Goal: Transaction & Acquisition: Book appointment/travel/reservation

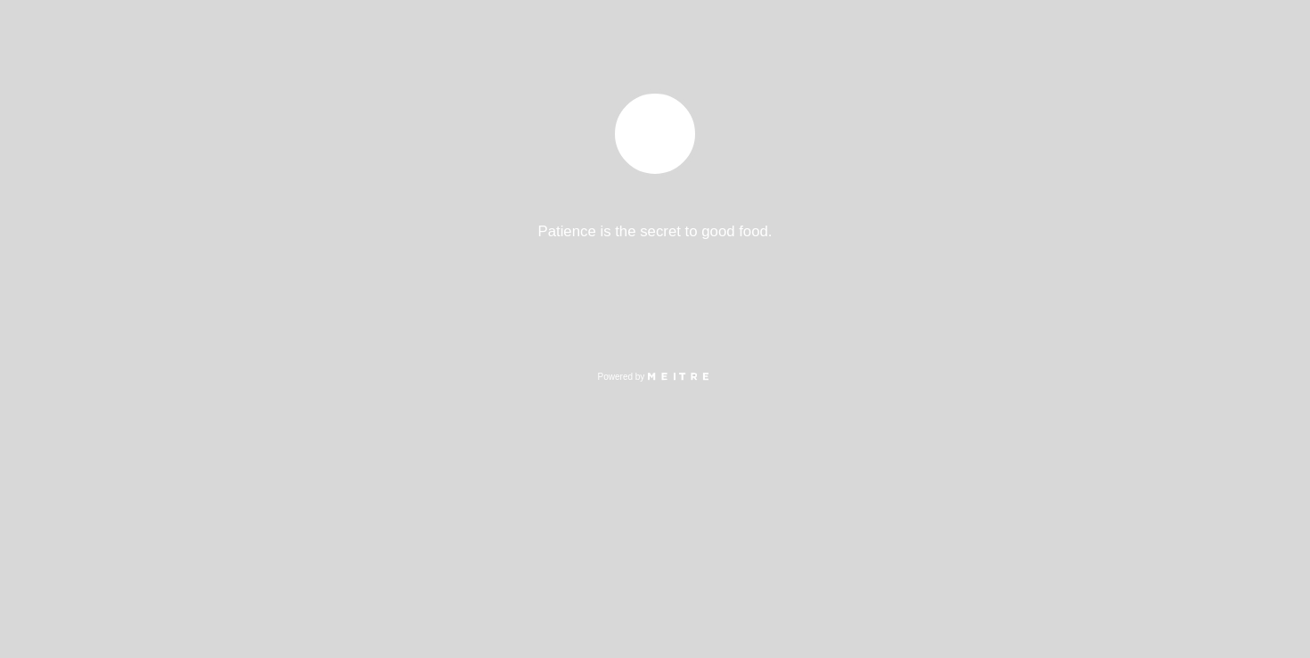
select select "es"
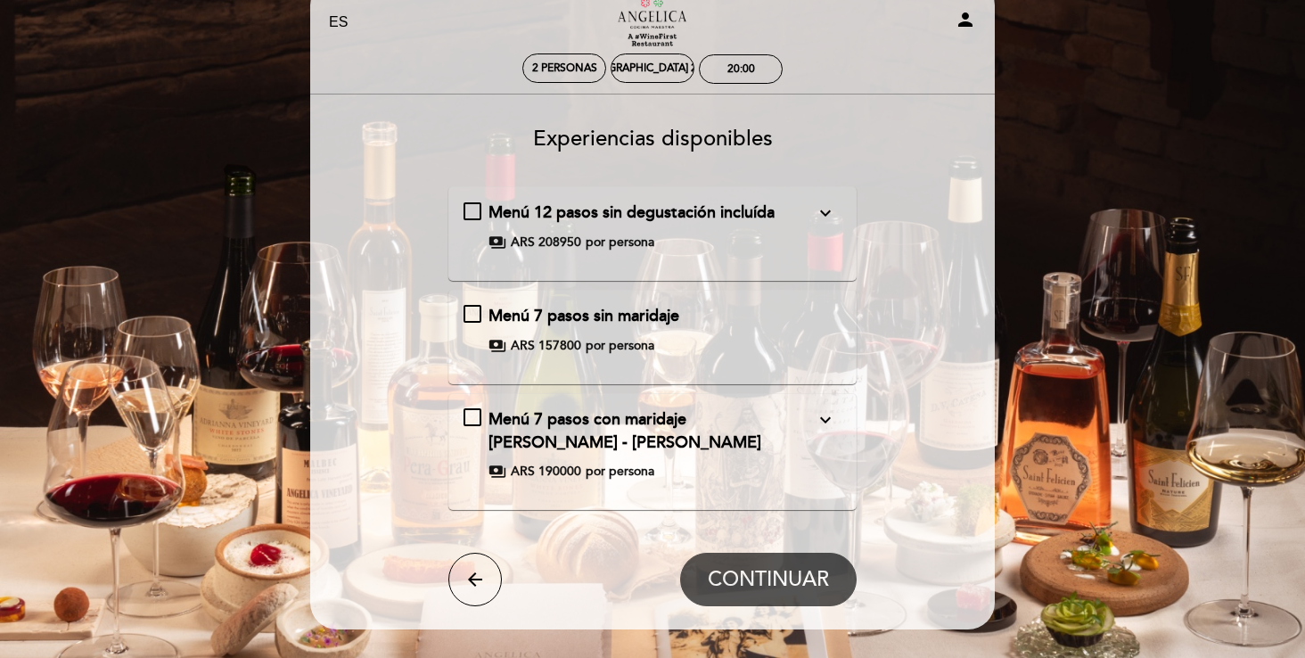
scroll to position [40, 0]
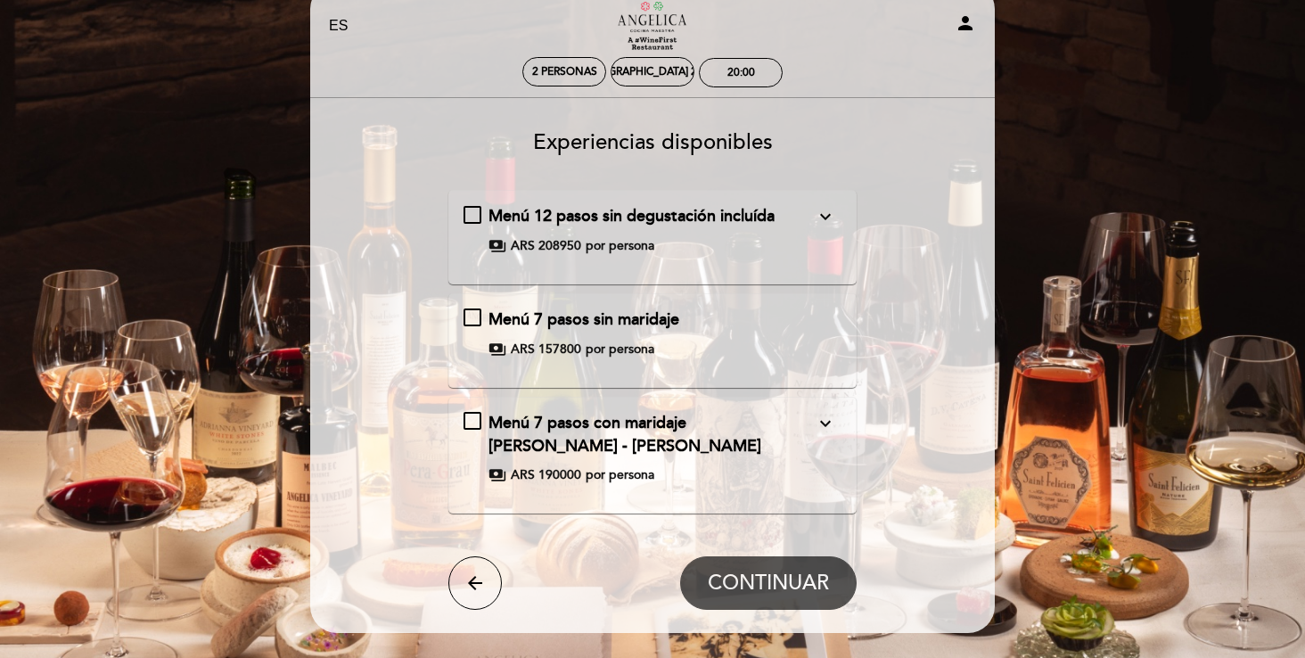
click at [825, 422] on icon "expand_more" at bounding box center [825, 423] width 21 height 21
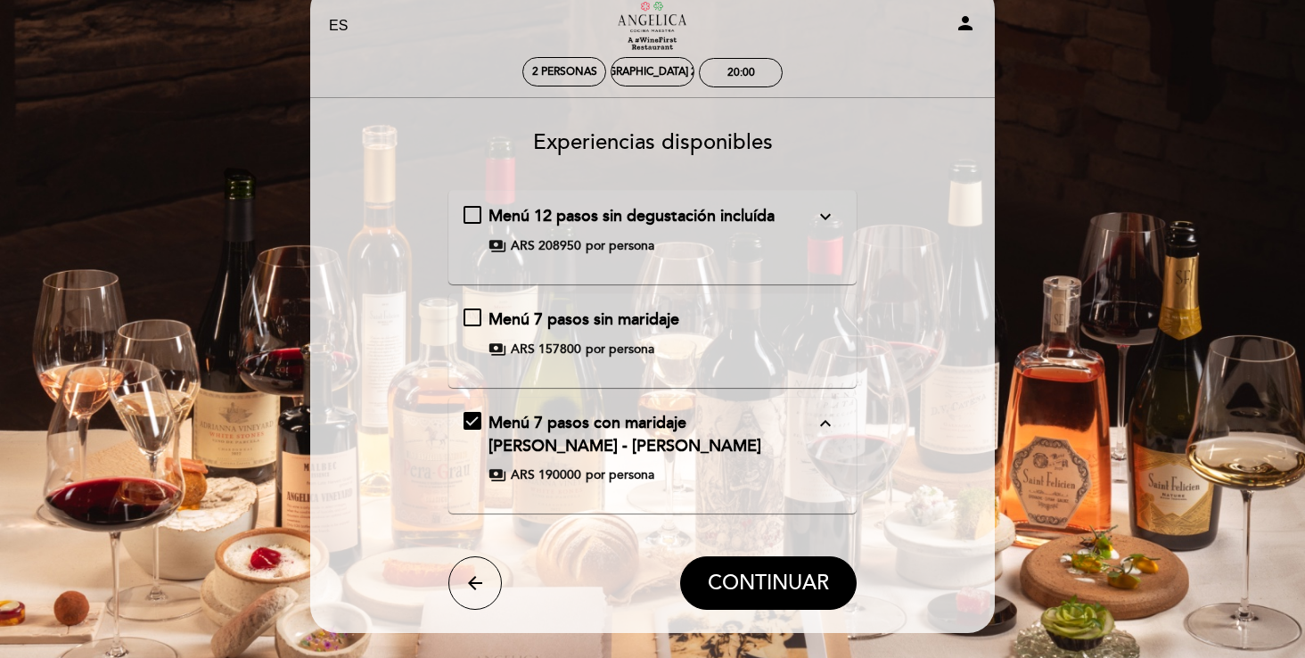
click at [545, 229] on div "Menú 12 pasos sin degustación incluída expand_more Incluye: Menú degustación 12…" at bounding box center [652, 230] width 379 height 50
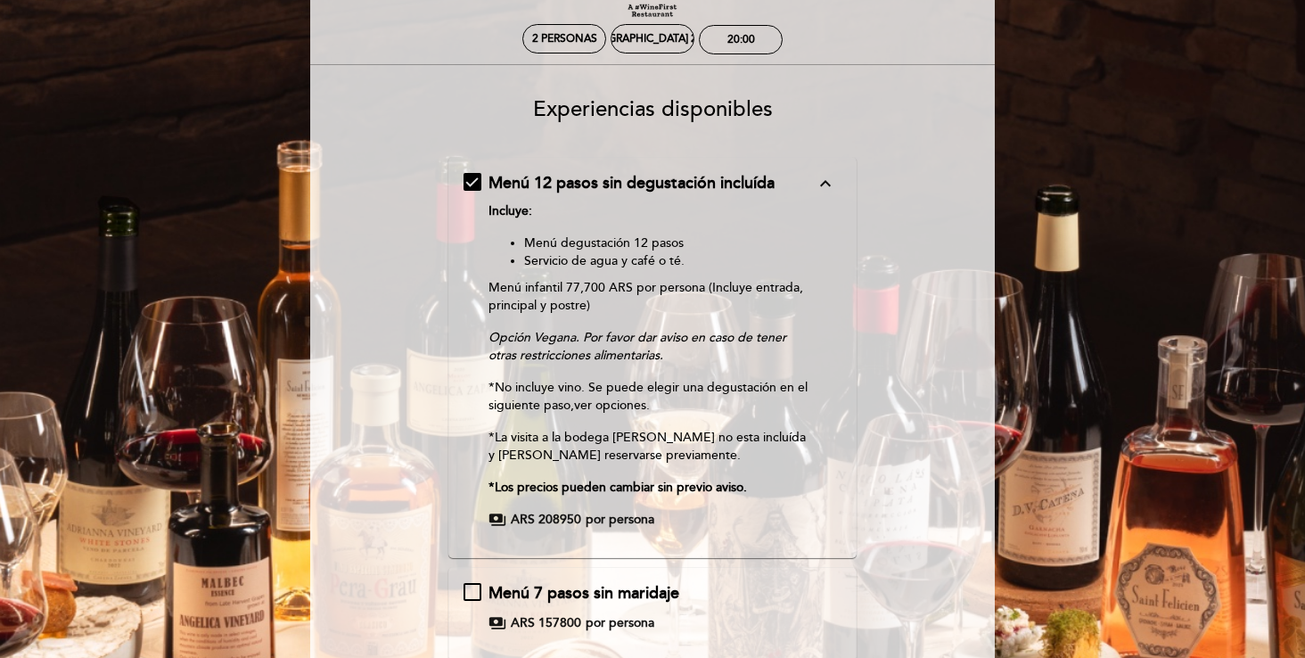
scroll to position [86, 0]
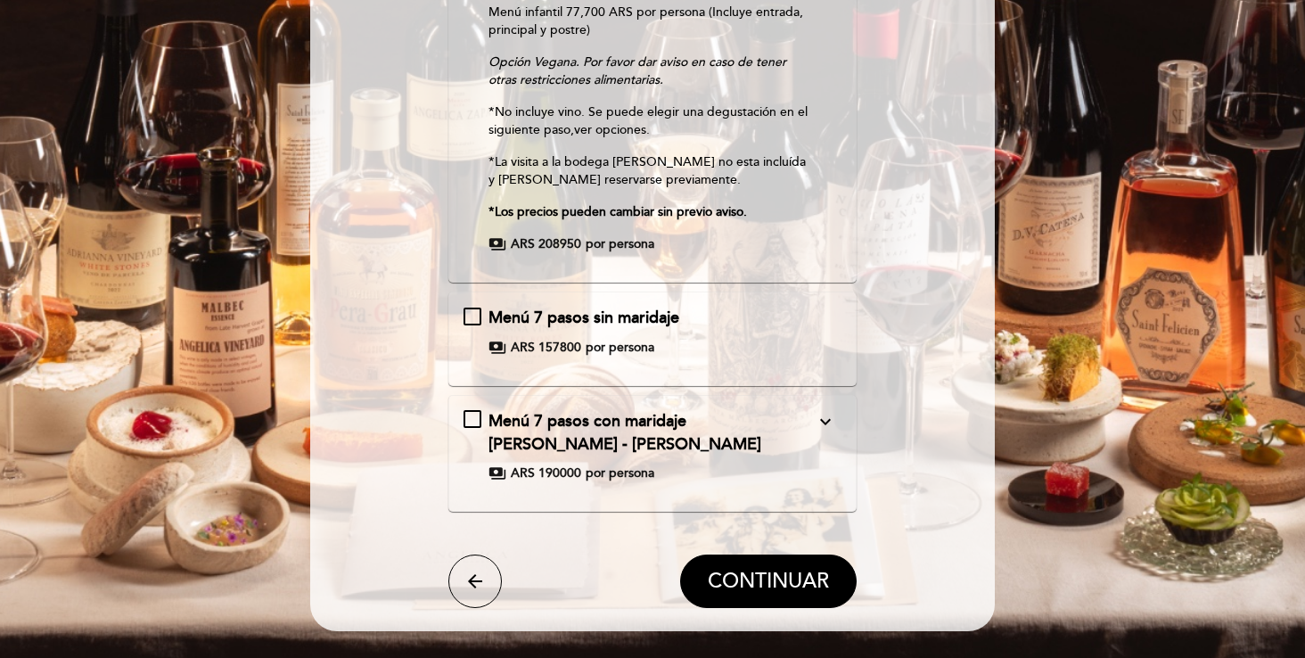
click at [571, 432] on div "Menú 7 pasos con maridaje [PERSON_NAME] - [PERSON_NAME] expand_more" at bounding box center [651, 432] width 327 height 45
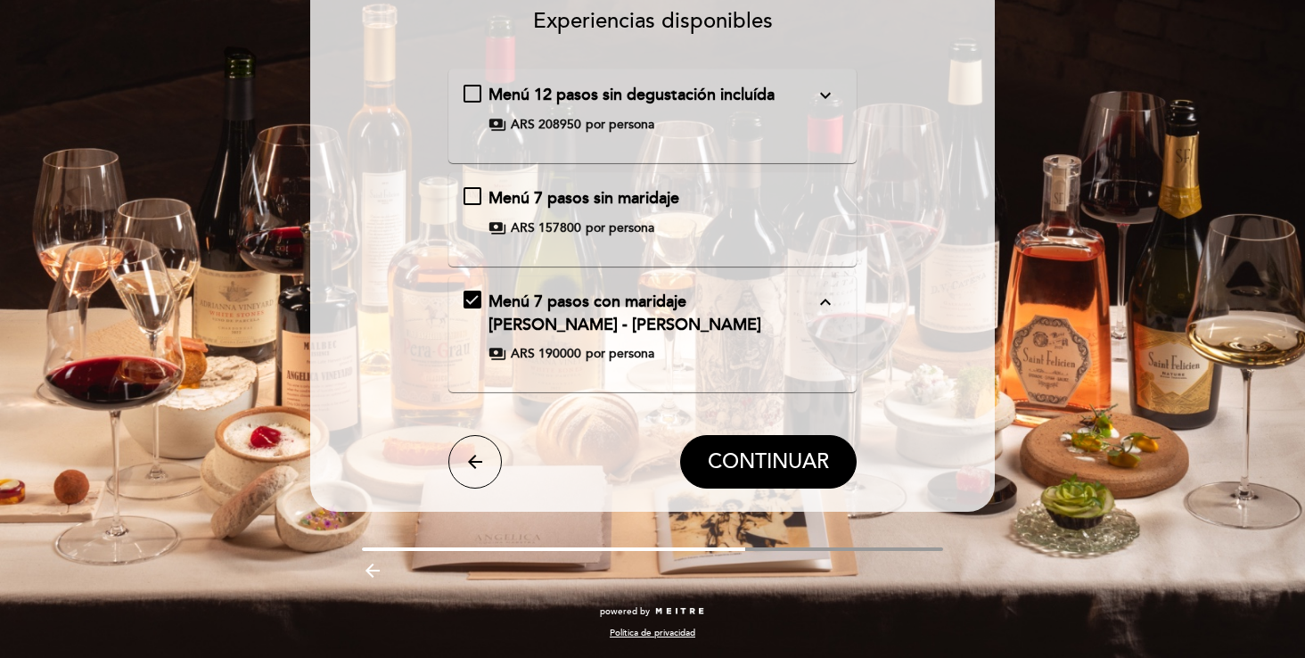
scroll to position [41, 0]
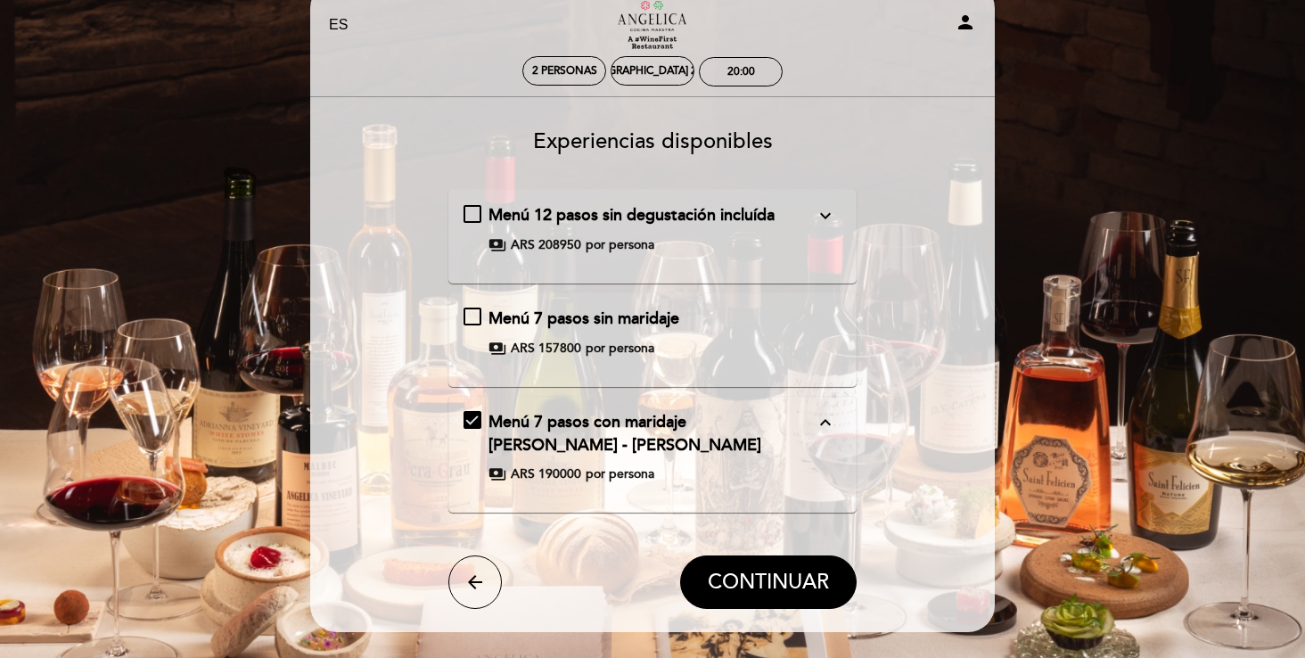
click at [571, 432] on div "Menú 7 pasos con maridaje [PERSON_NAME] - [PERSON_NAME] expand_less" at bounding box center [651, 433] width 327 height 45
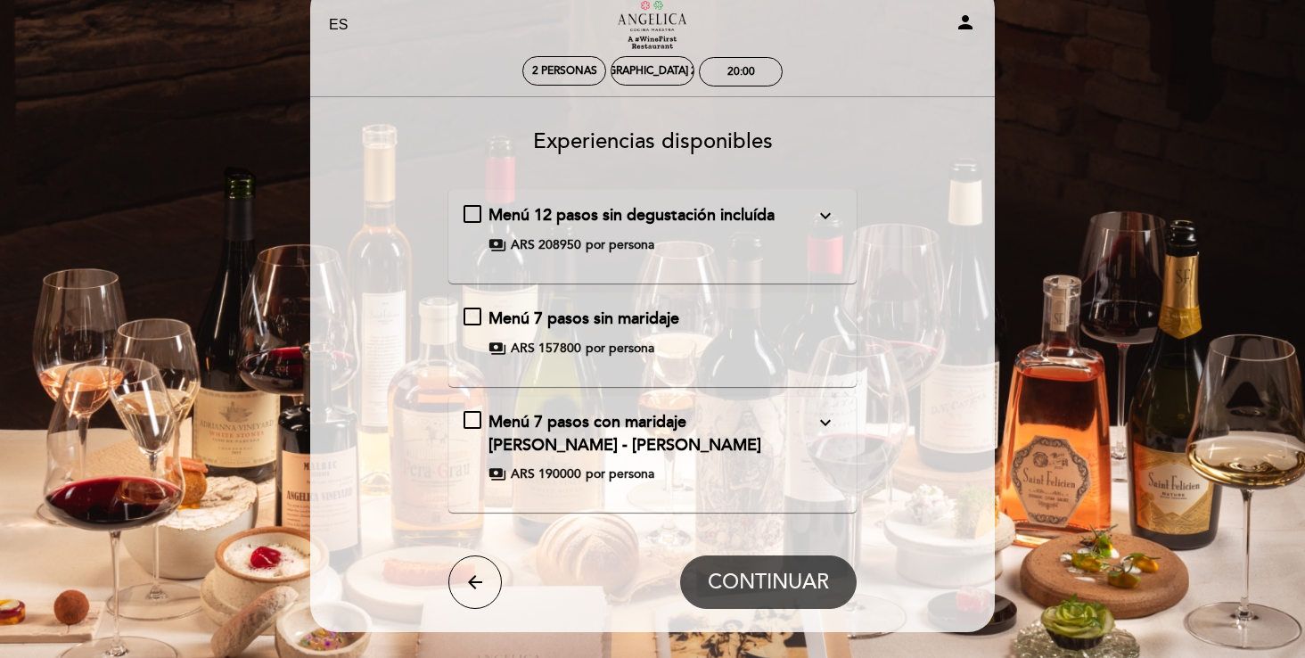
click at [571, 432] on div "Menú 7 pasos con maridaje [PERSON_NAME] - [PERSON_NAME] expand_more" at bounding box center [651, 433] width 327 height 45
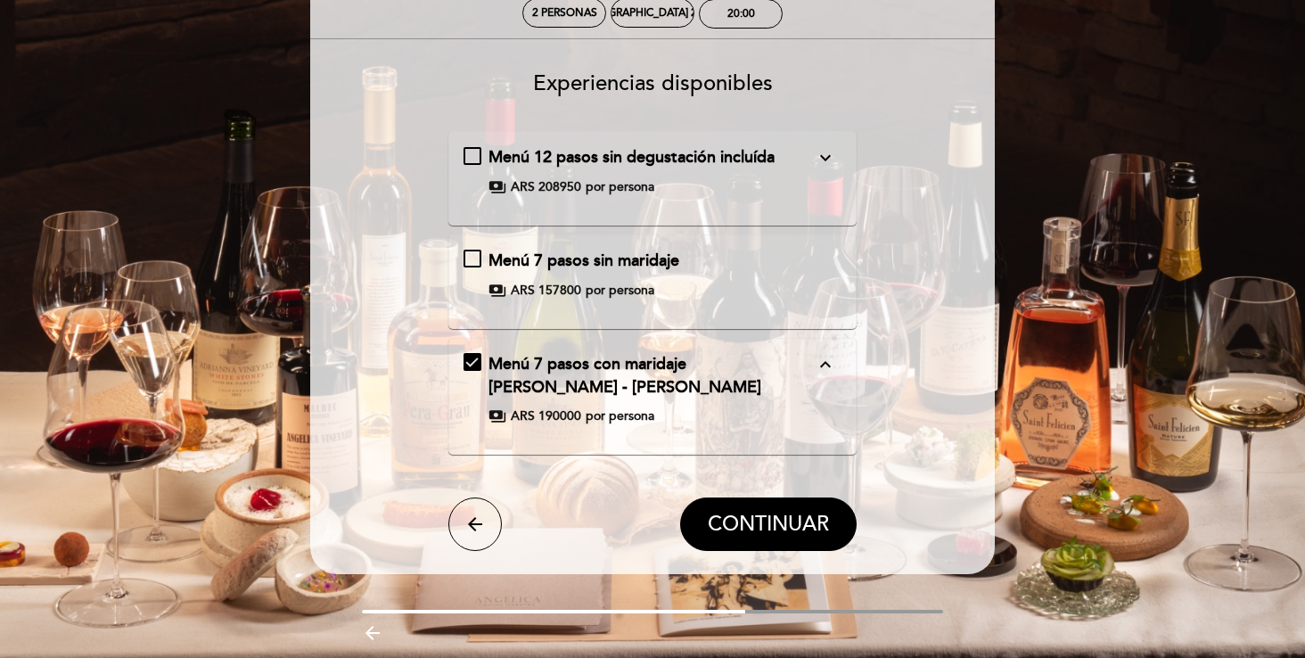
scroll to position [160, 0]
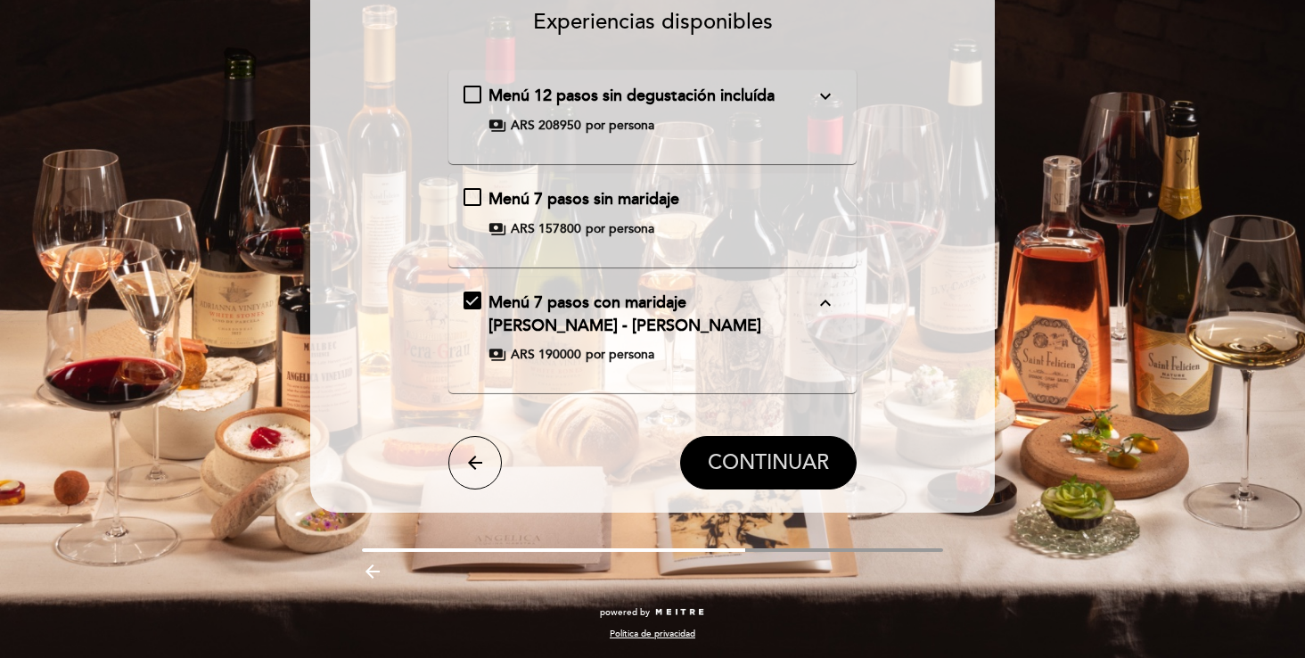
click at [733, 471] on span "CONTINUAR" at bounding box center [768, 462] width 121 height 25
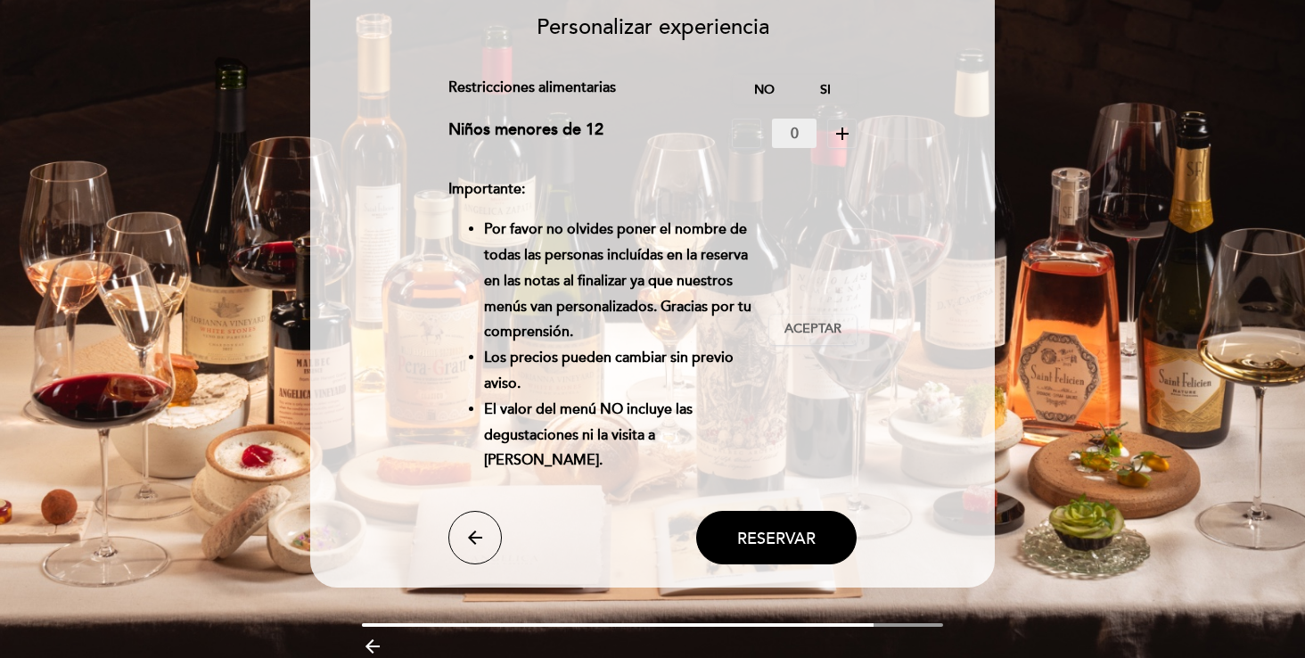
scroll to position [156, 0]
click at [733, 536] on button "Reservar" at bounding box center [776, 536] width 160 height 53
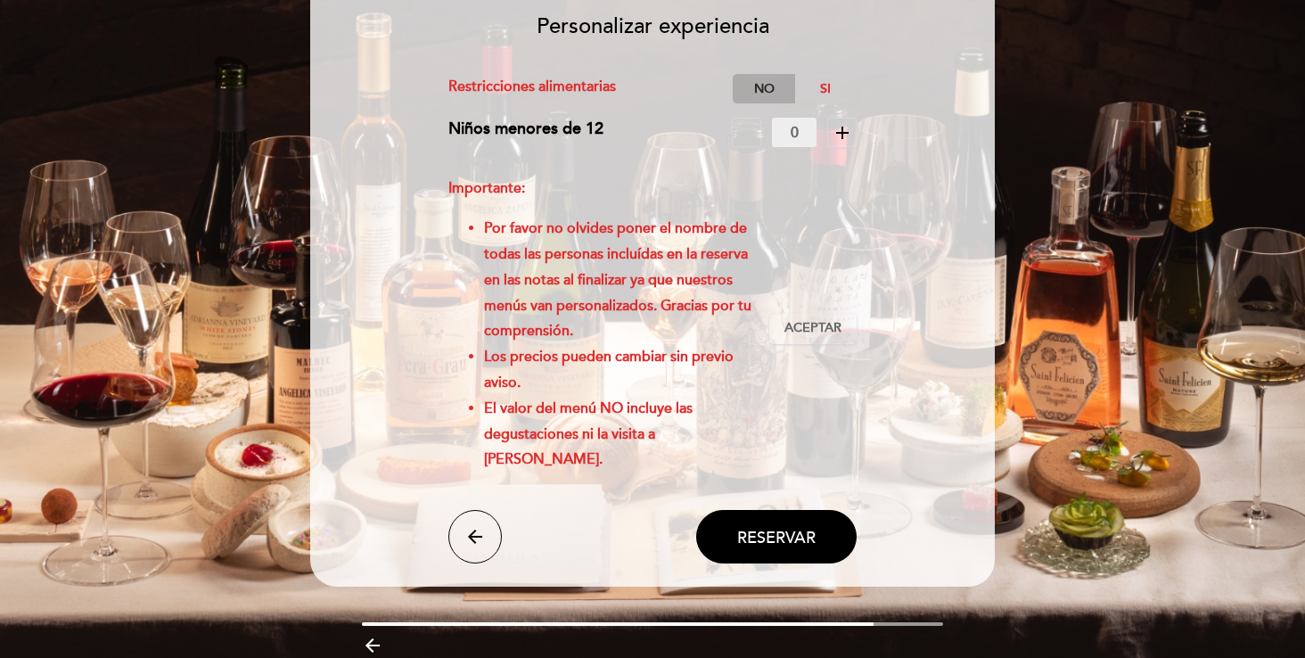
click at [764, 86] on label "No" at bounding box center [764, 88] width 62 height 29
click at [807, 328] on span "Aceptar" at bounding box center [812, 328] width 57 height 19
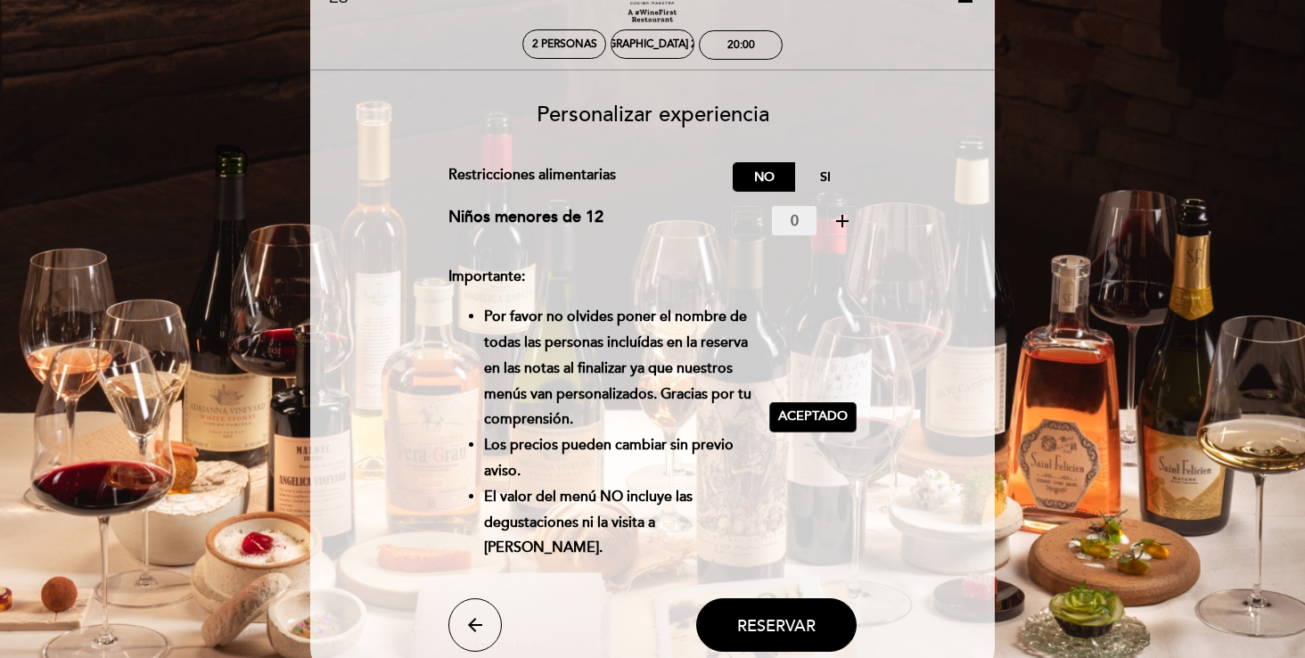
scroll to position [230, 0]
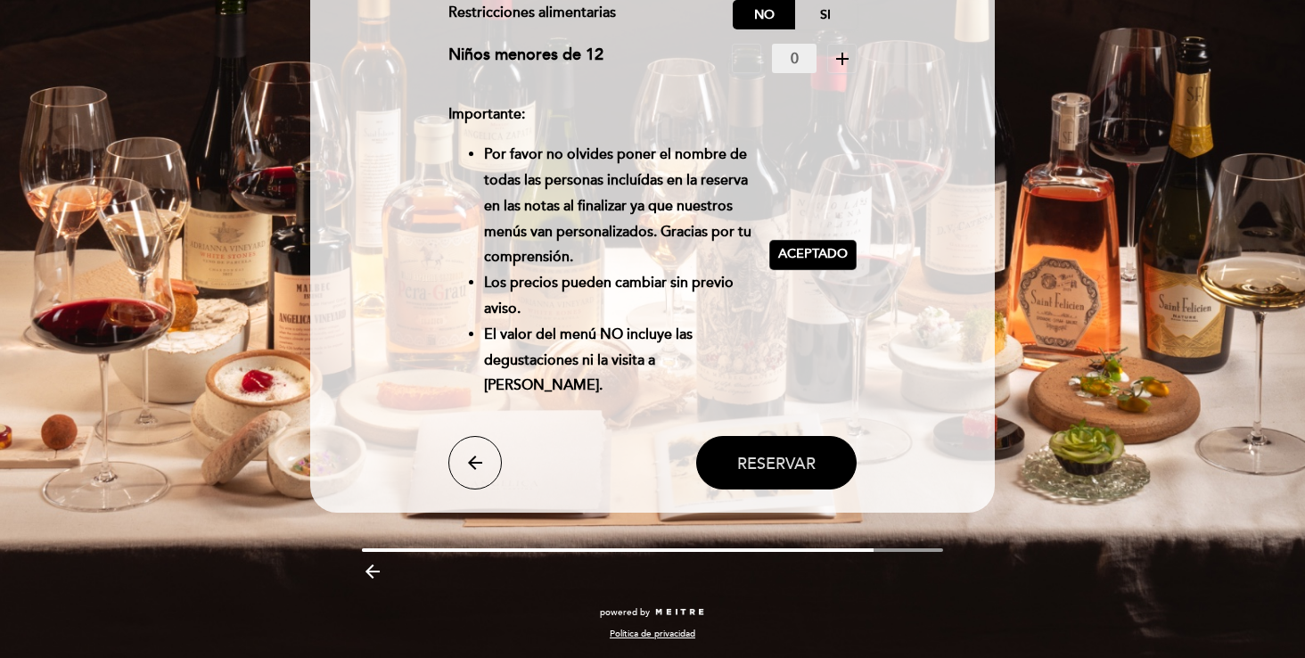
click at [745, 459] on span "Reservar" at bounding box center [776, 463] width 78 height 20
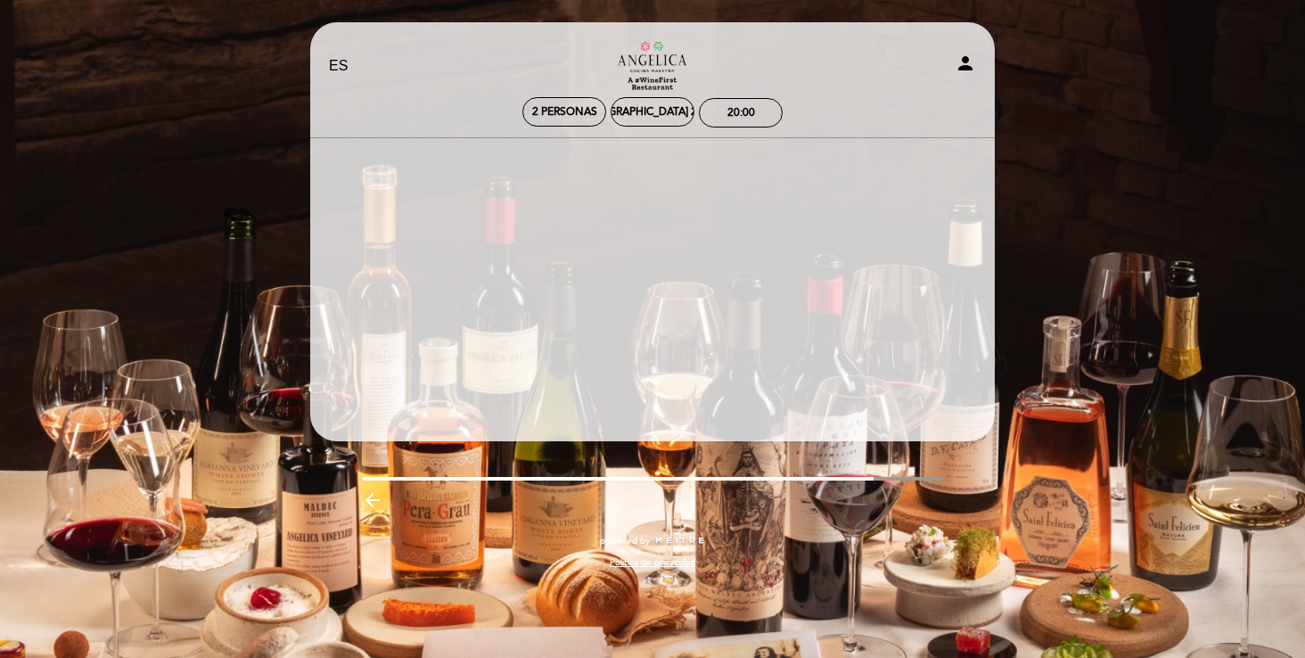
scroll to position [0, 0]
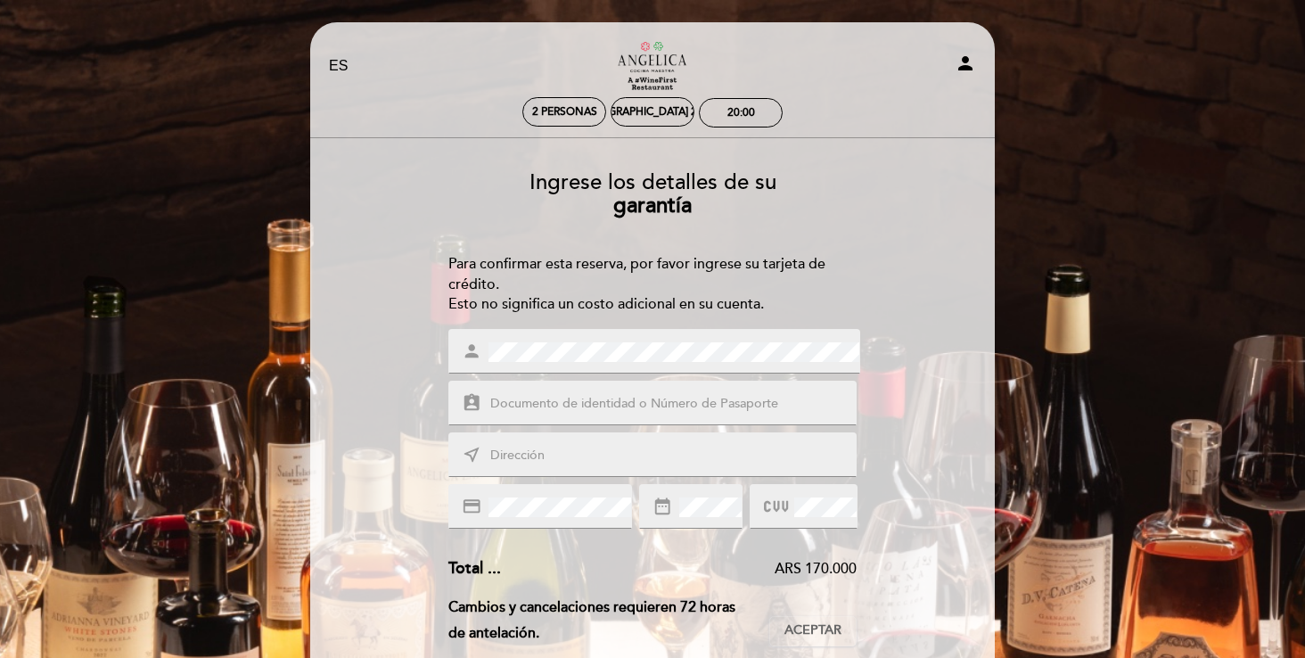
click at [592, 408] on input "text" at bounding box center [673, 404] width 371 height 20
type input "YC775037"
click at [583, 452] on input "text" at bounding box center [673, 456] width 371 height 20
type input "[PERSON_NAME][STREET_ADDRESS][PERSON_NAME]"
click at [787, 506] on div at bounding box center [802, 506] width 107 height 45
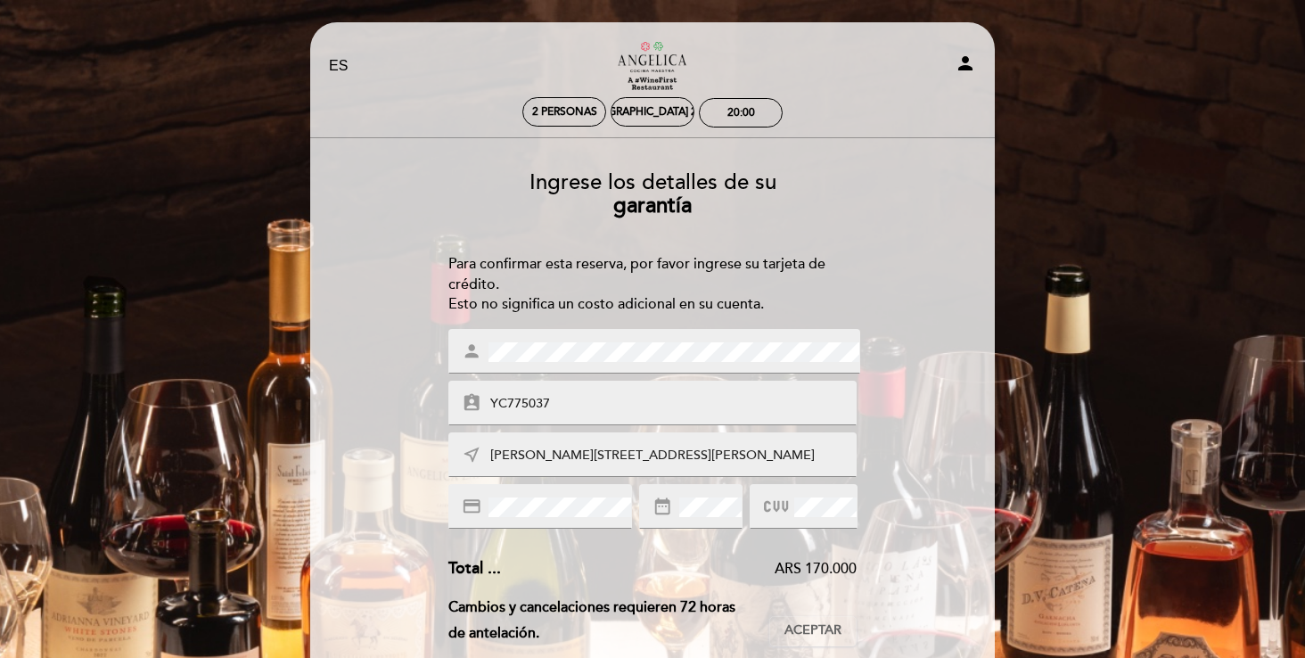
click at [897, 501] on div "Ingrese los detalles de su garantía Para confirmar esta reserva, por favor ingr…" at bounding box center [652, 572] width 659 height 830
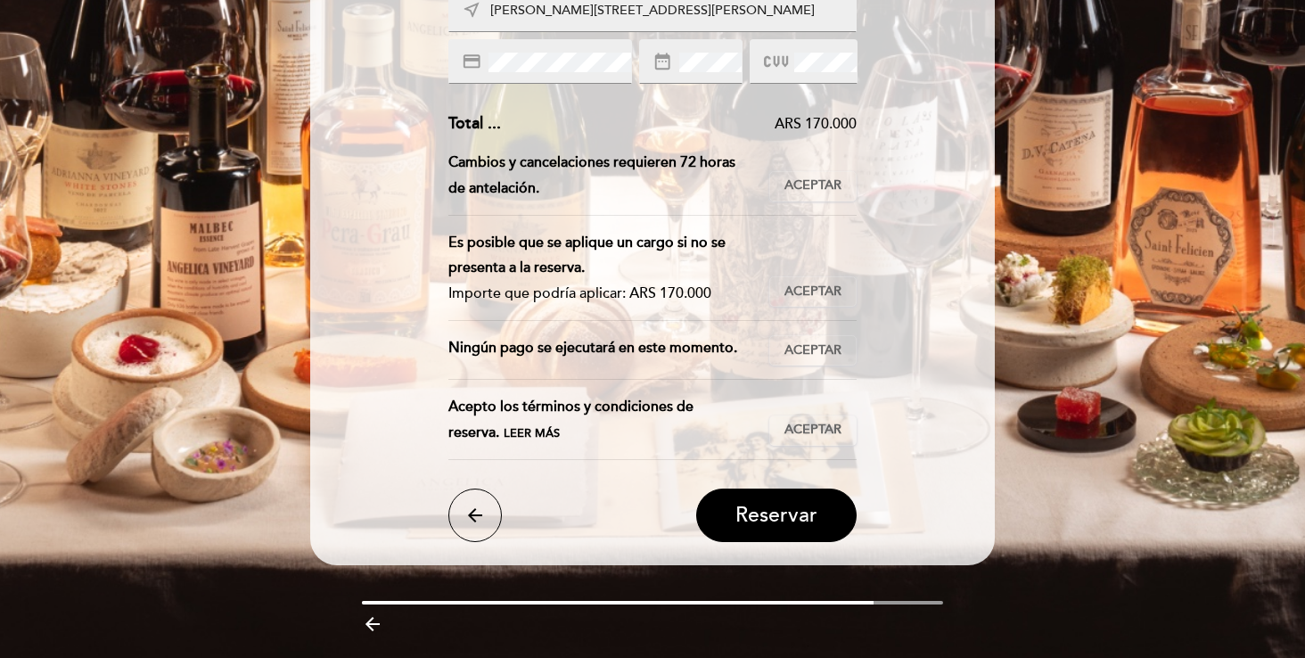
scroll to position [446, 0]
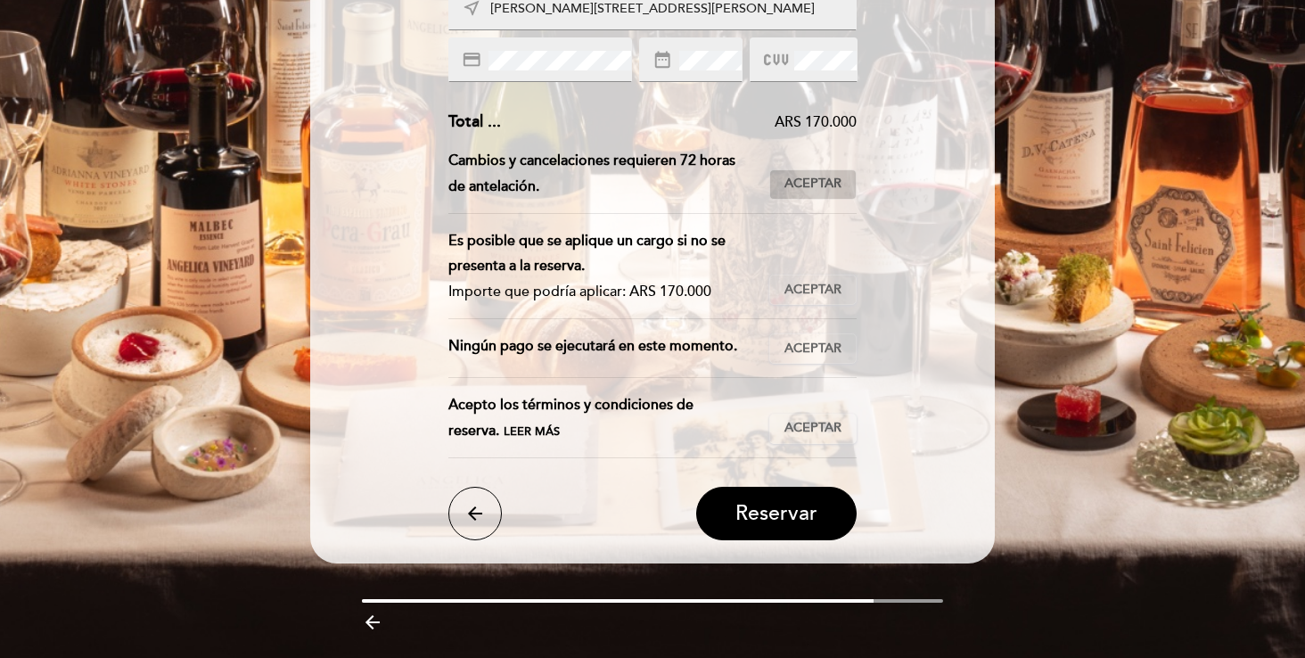
click at [826, 182] on span "Aceptar" at bounding box center [812, 184] width 57 height 19
click at [818, 295] on span "Aceptar" at bounding box center [812, 290] width 57 height 19
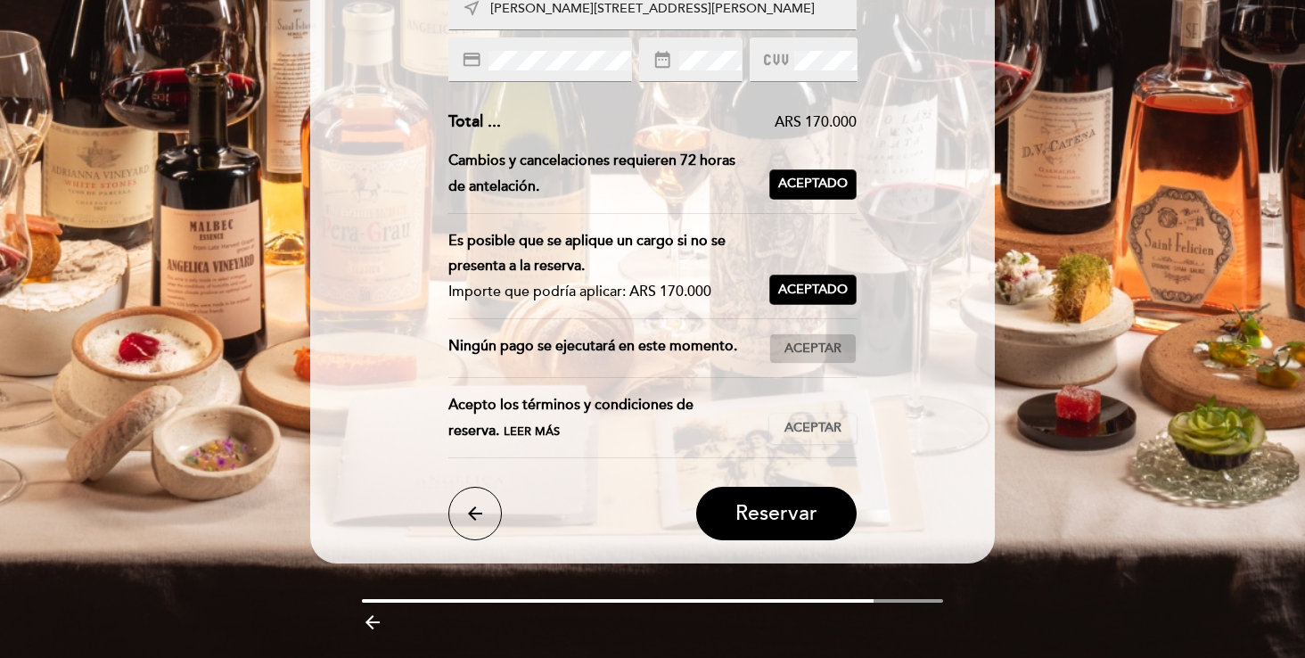
click at [815, 348] on span "Aceptar" at bounding box center [812, 349] width 57 height 19
click at [817, 422] on span "Aceptar" at bounding box center [812, 428] width 57 height 19
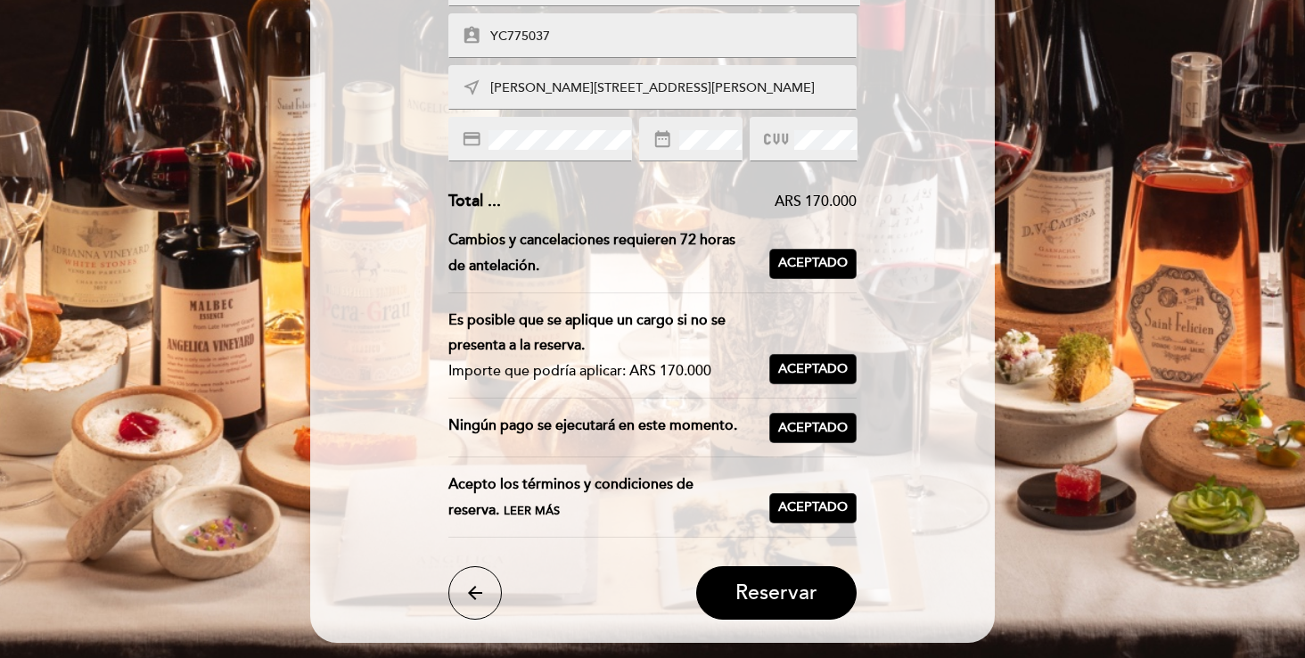
scroll to position [366, 0]
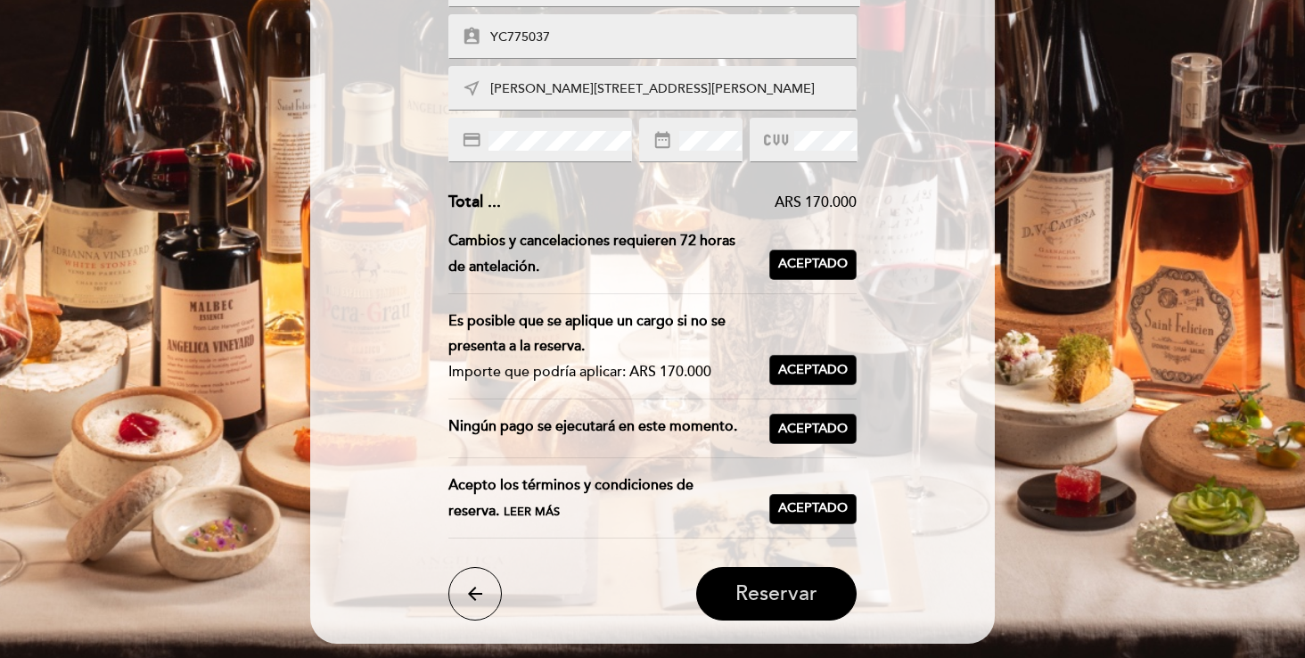
click at [750, 589] on span "Reservar" at bounding box center [776, 593] width 82 height 25
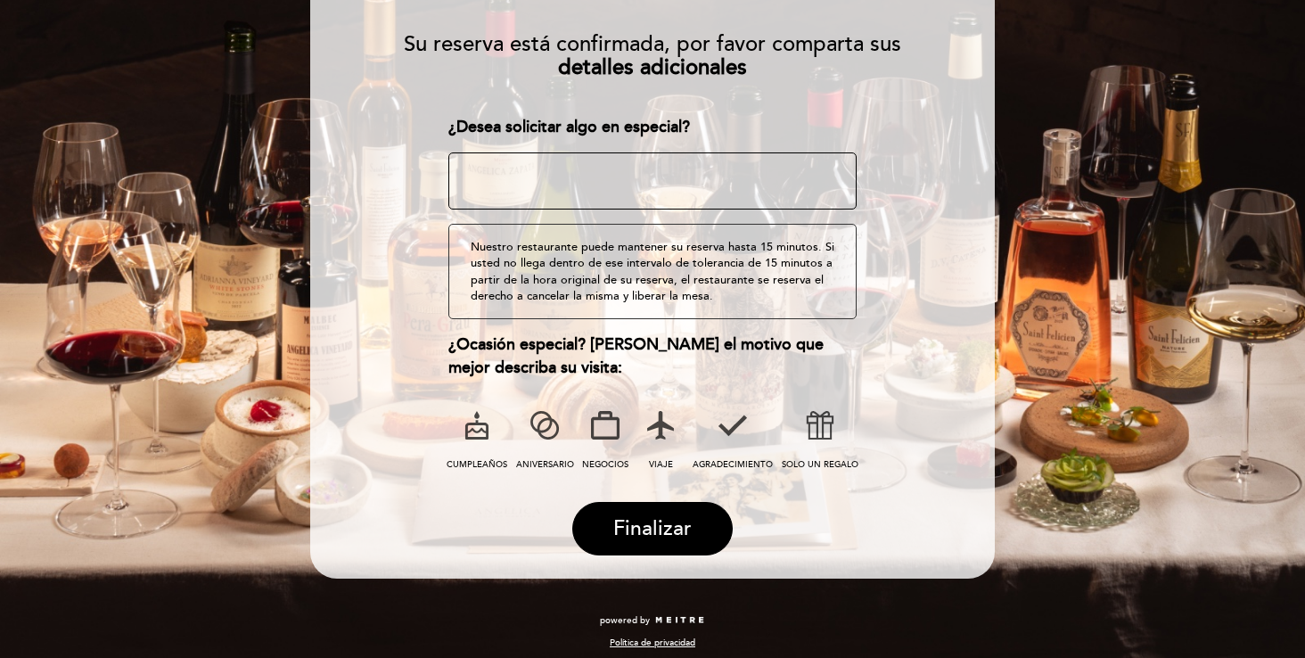
scroll to position [186, 0]
click at [662, 428] on icon at bounding box center [660, 426] width 46 height 46
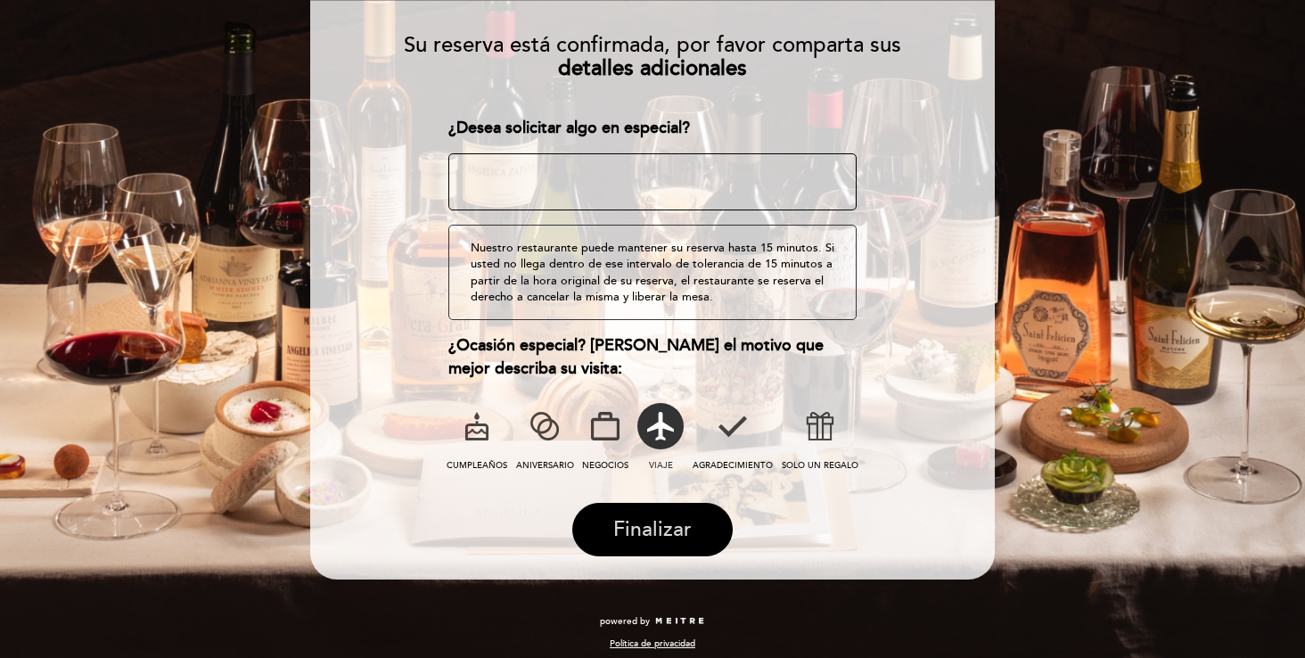
click at [671, 526] on span "Finalizar" at bounding box center [652, 529] width 78 height 25
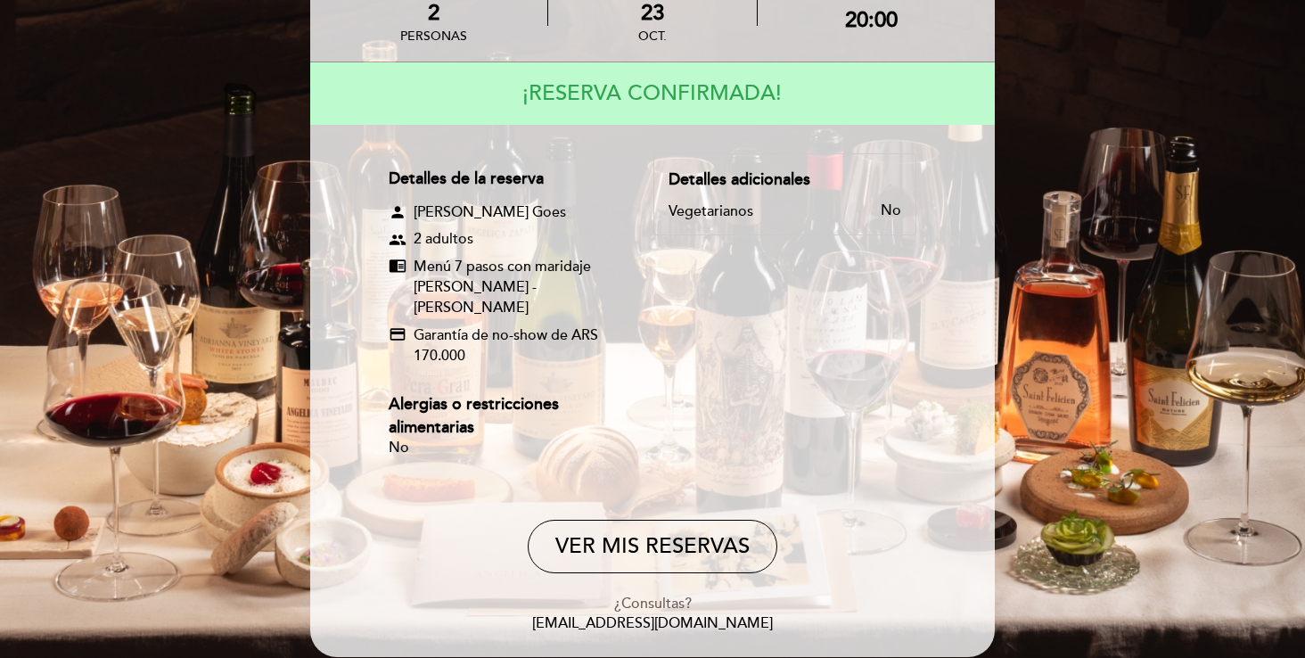
scroll to position [132, 0]
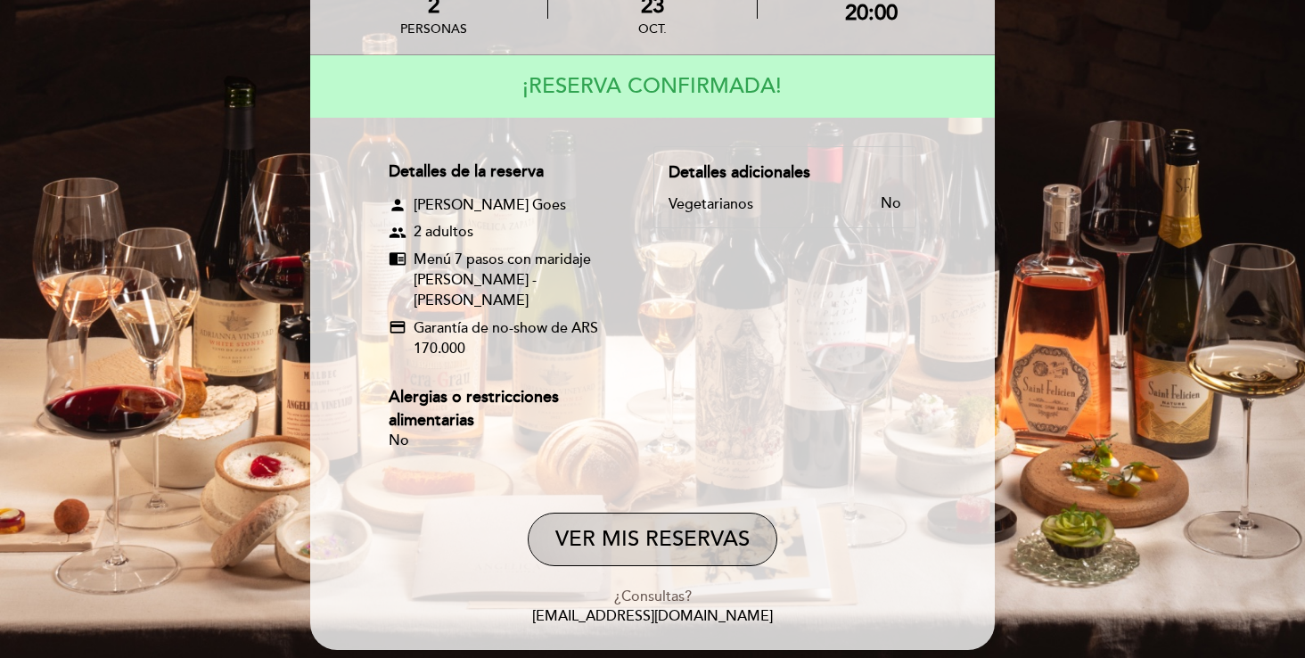
click at [671, 519] on button "VER MIS RESERVAS" at bounding box center [653, 538] width 250 height 53
select select "es"
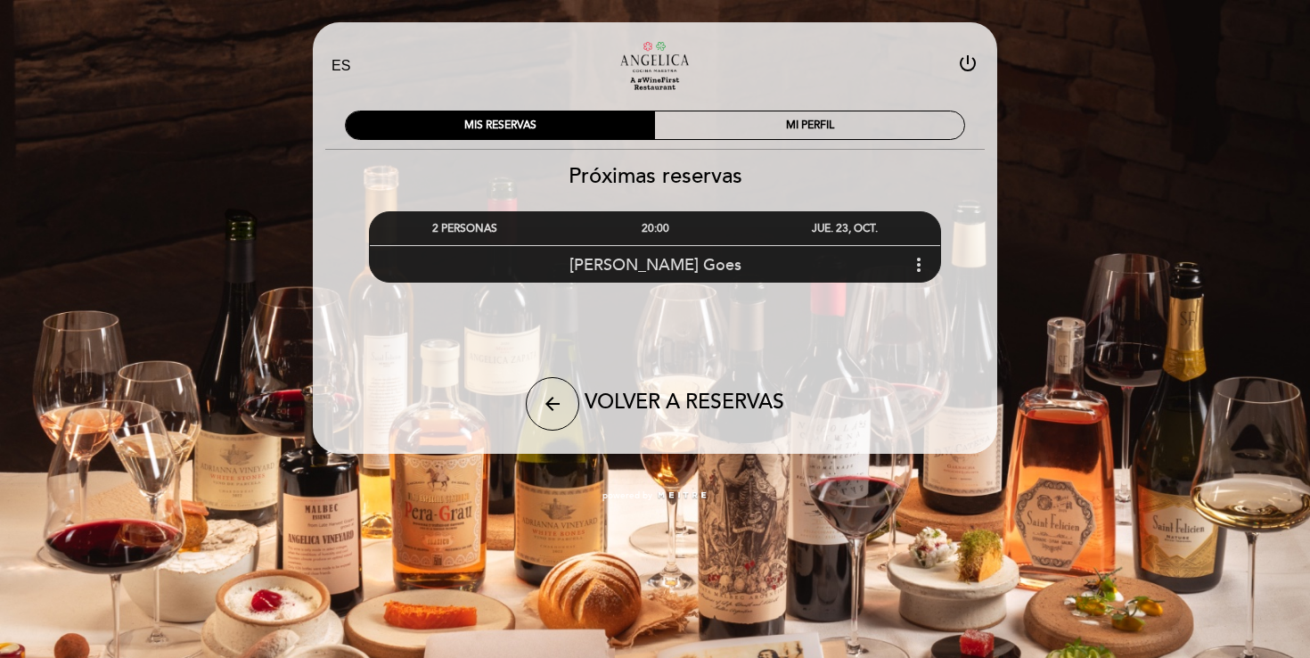
click at [924, 278] on div "[PERSON_NAME] Goes more_vert" at bounding box center [655, 264] width 570 height 38
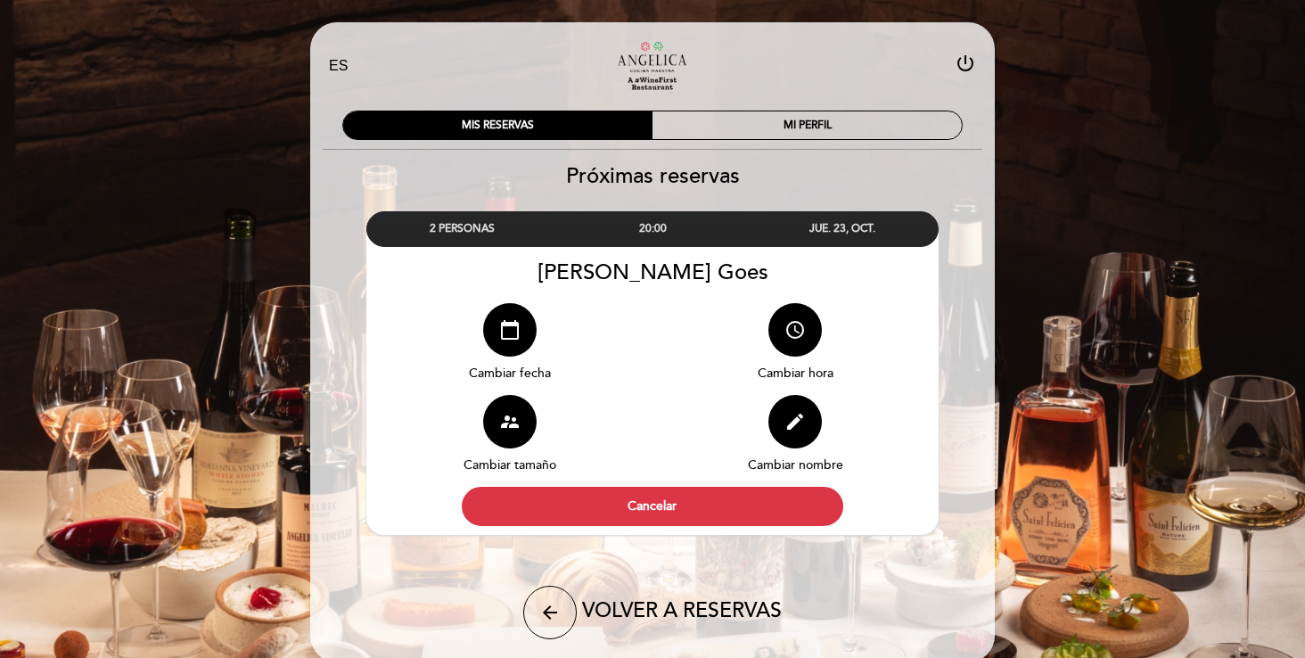
click at [279, 404] on div "EN ES PT Restaurante [PERSON_NAME] Cocina Maestra power_settings_new MIS RESERV…" at bounding box center [652, 364] width 1305 height 728
click at [567, 626] on button "arrow_back" at bounding box center [549, 612] width 53 height 53
select select "es"
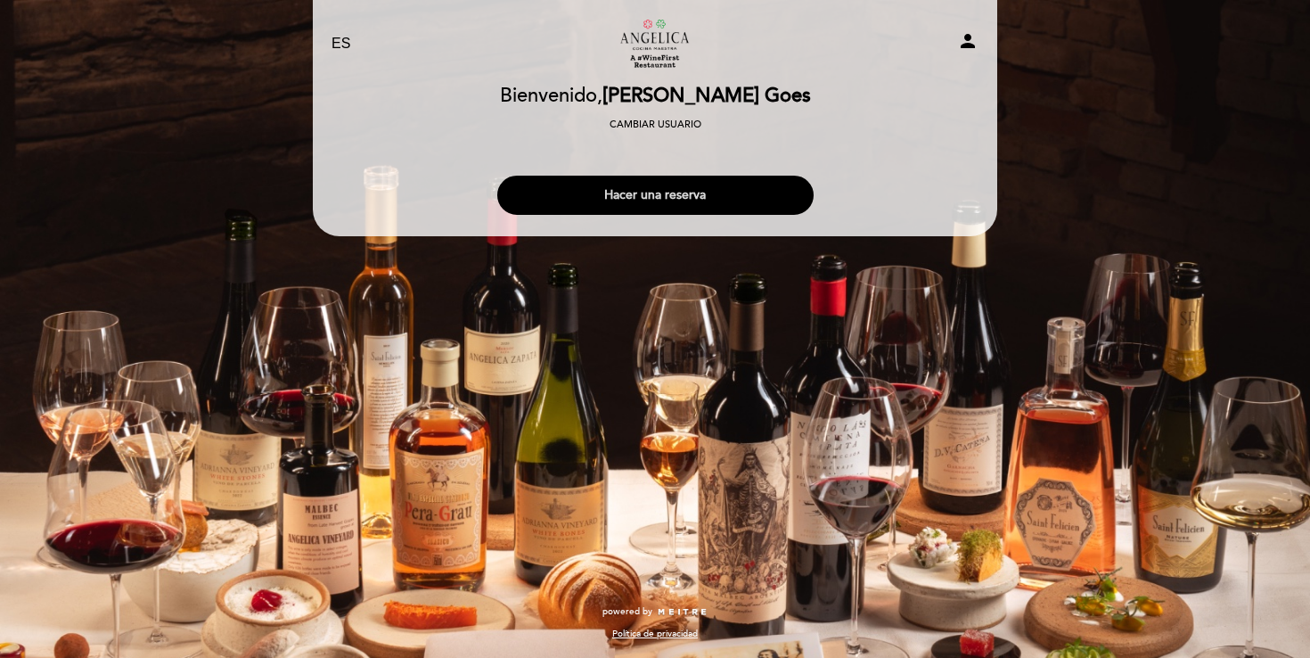
click at [656, 198] on button "Hacer una reserva" at bounding box center [655, 195] width 316 height 39
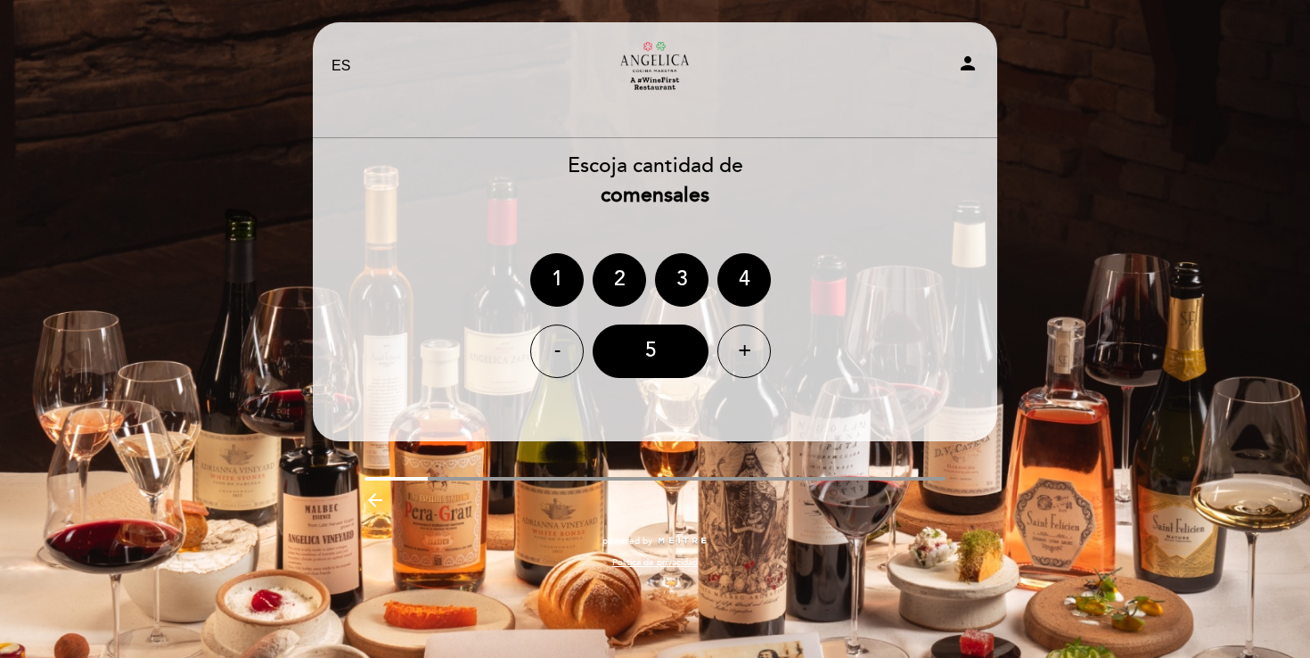
click at [969, 60] on icon "person" at bounding box center [967, 63] width 21 height 21
select select "es"
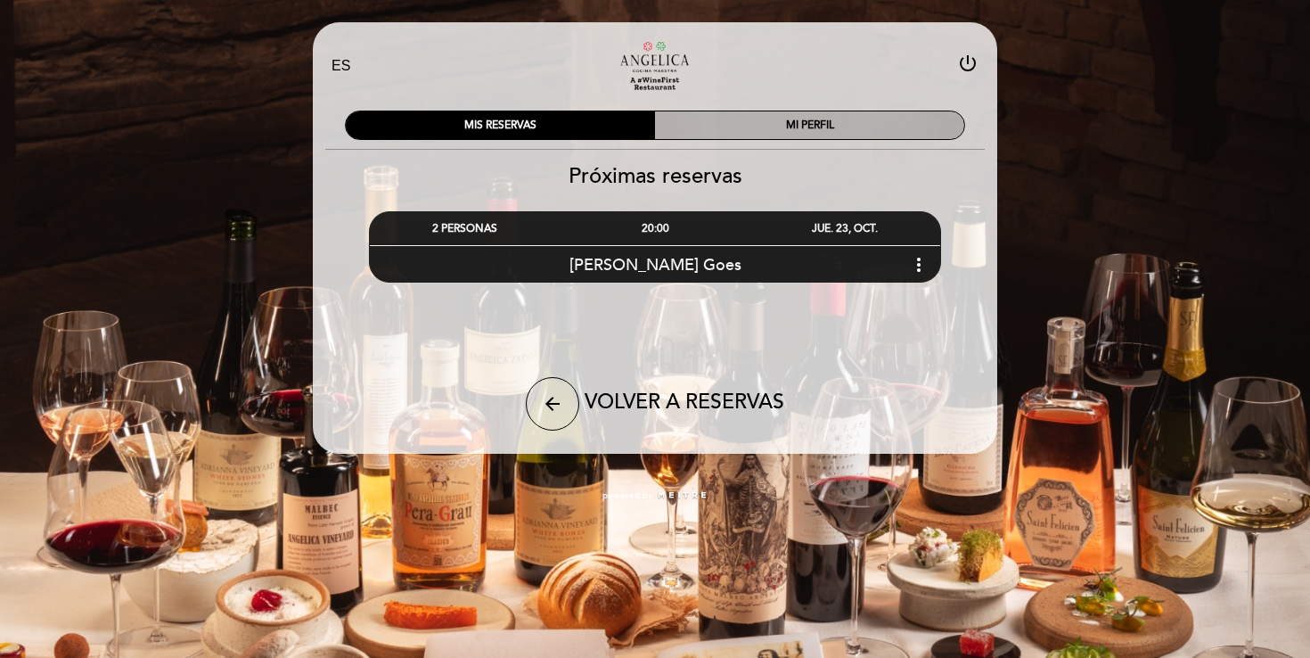
click at [757, 135] on div "MI PERFIL" at bounding box center [809, 125] width 309 height 28
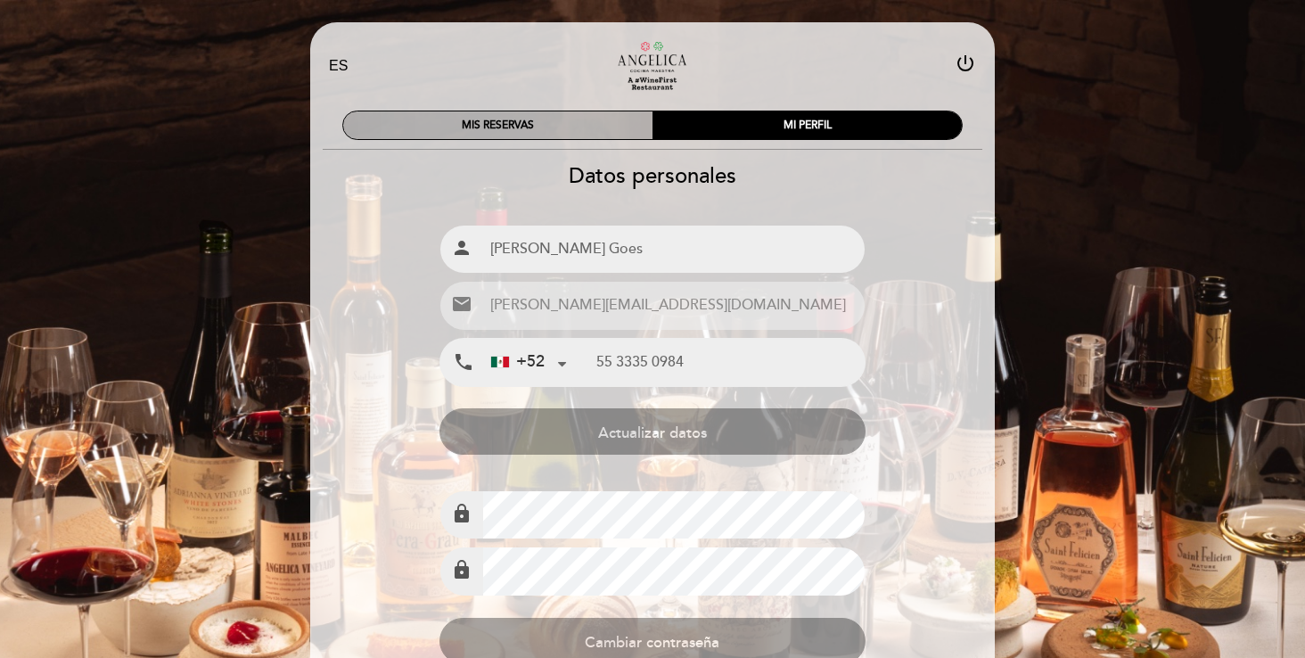
click at [571, 135] on div "MIS RESERVAS" at bounding box center [497, 125] width 309 height 28
